Goal: Transaction & Acquisition: Purchase product/service

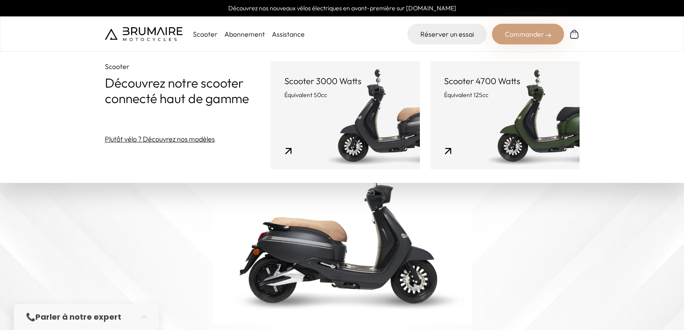
click at [322, 111] on link "Scooter 3000 Watts Équivalent 50cc" at bounding box center [344, 115] width 149 height 108
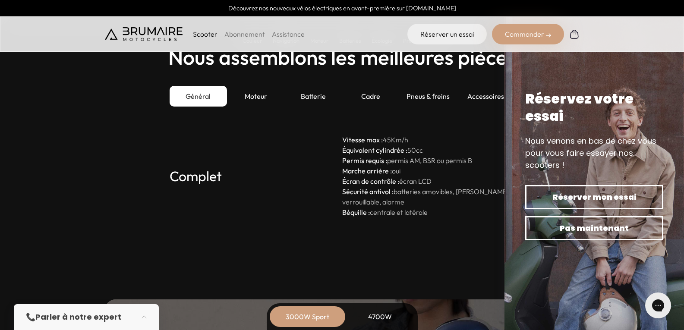
scroll to position [2354, 0]
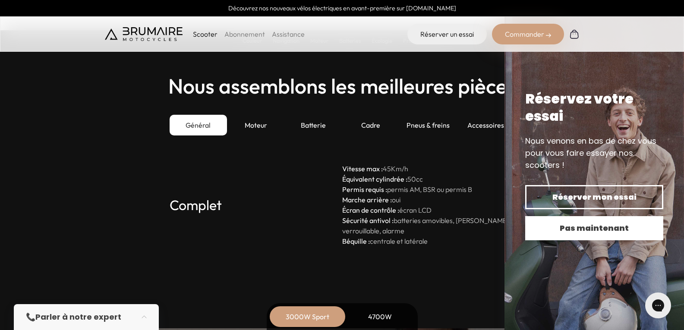
click at [589, 232] on span "Pas maintenant" at bounding box center [594, 228] width 108 height 12
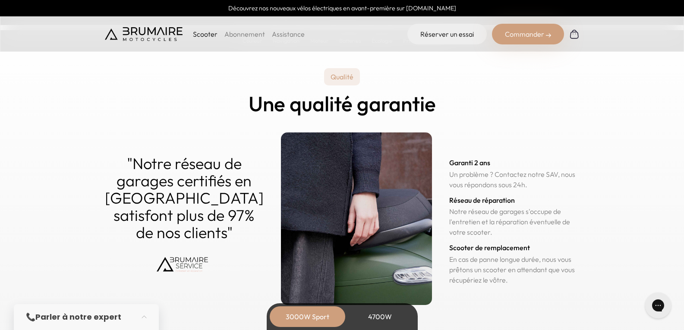
scroll to position [4130, 0]
